Goal: Share content: Share content

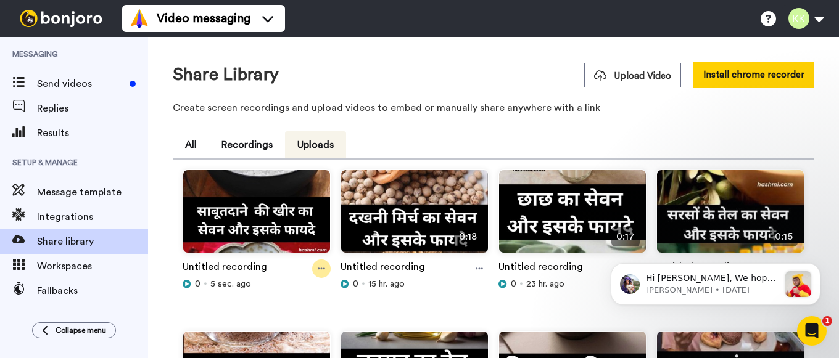
click at [320, 268] on icon at bounding box center [321, 269] width 7 height 9
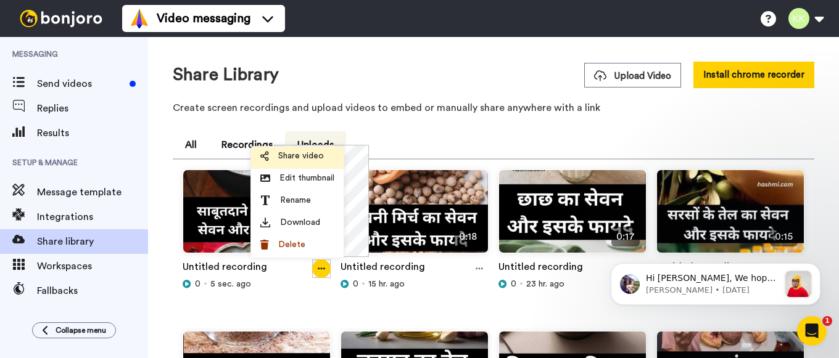
click at [303, 160] on span "Share video" at bounding box center [301, 156] width 46 height 12
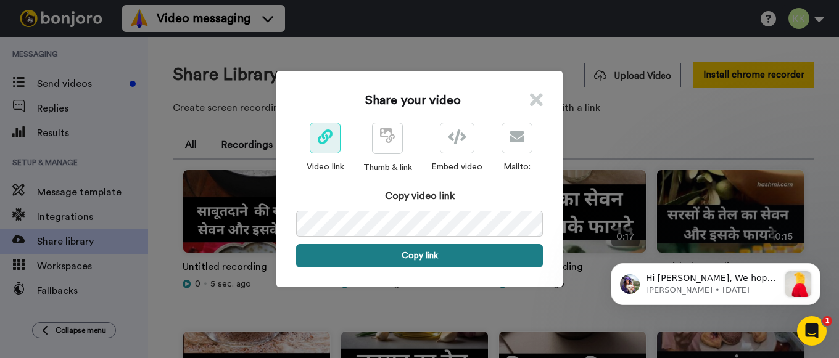
click at [434, 251] on button "Copy link" at bounding box center [419, 255] width 247 height 23
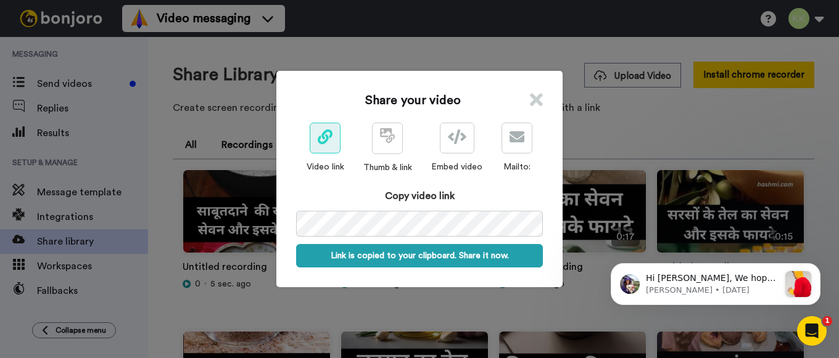
scroll to position [0, 53]
